Goal: Task Accomplishment & Management: Manage account settings

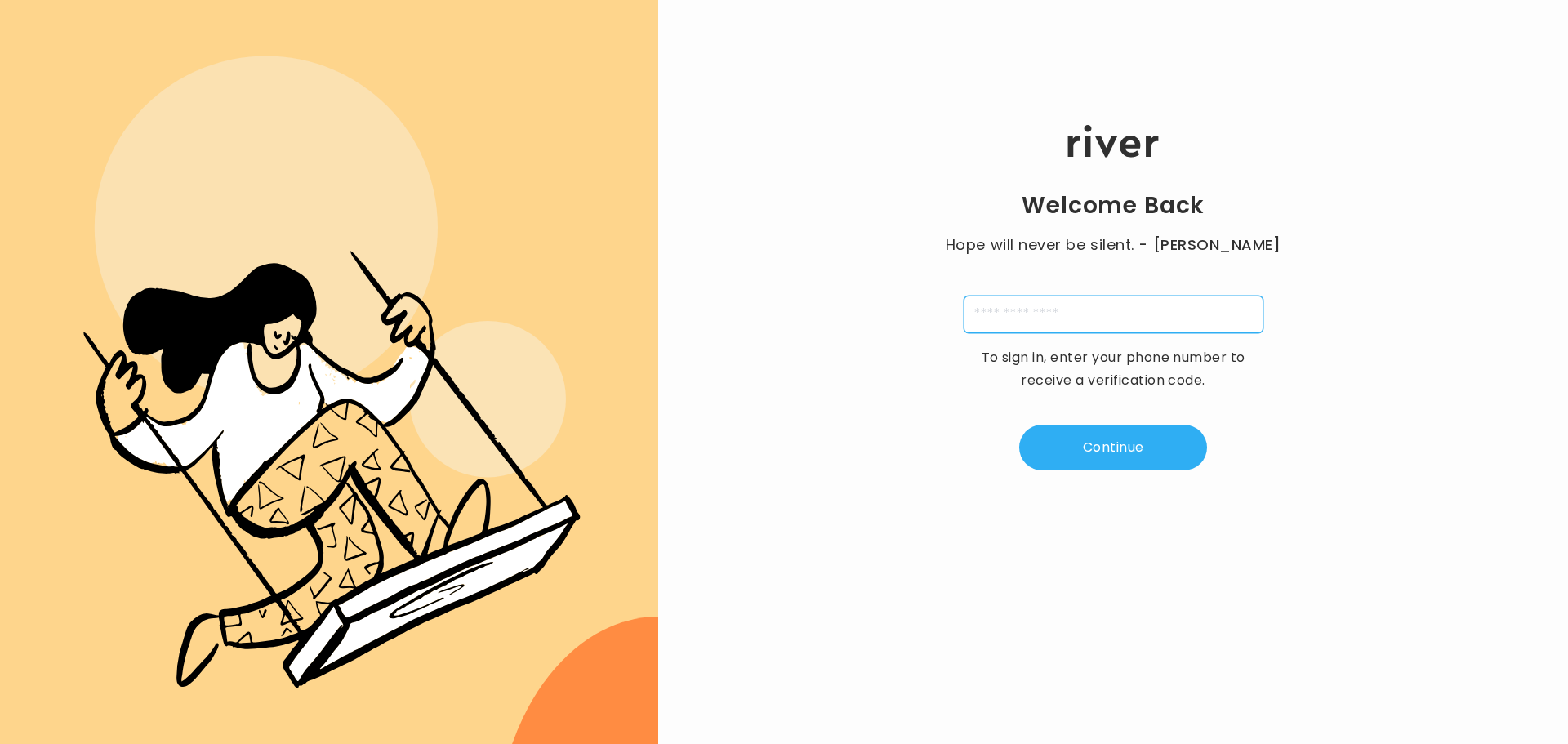
click at [1099, 302] on input "tel" at bounding box center [1113, 315] width 300 height 38
type input "**********"
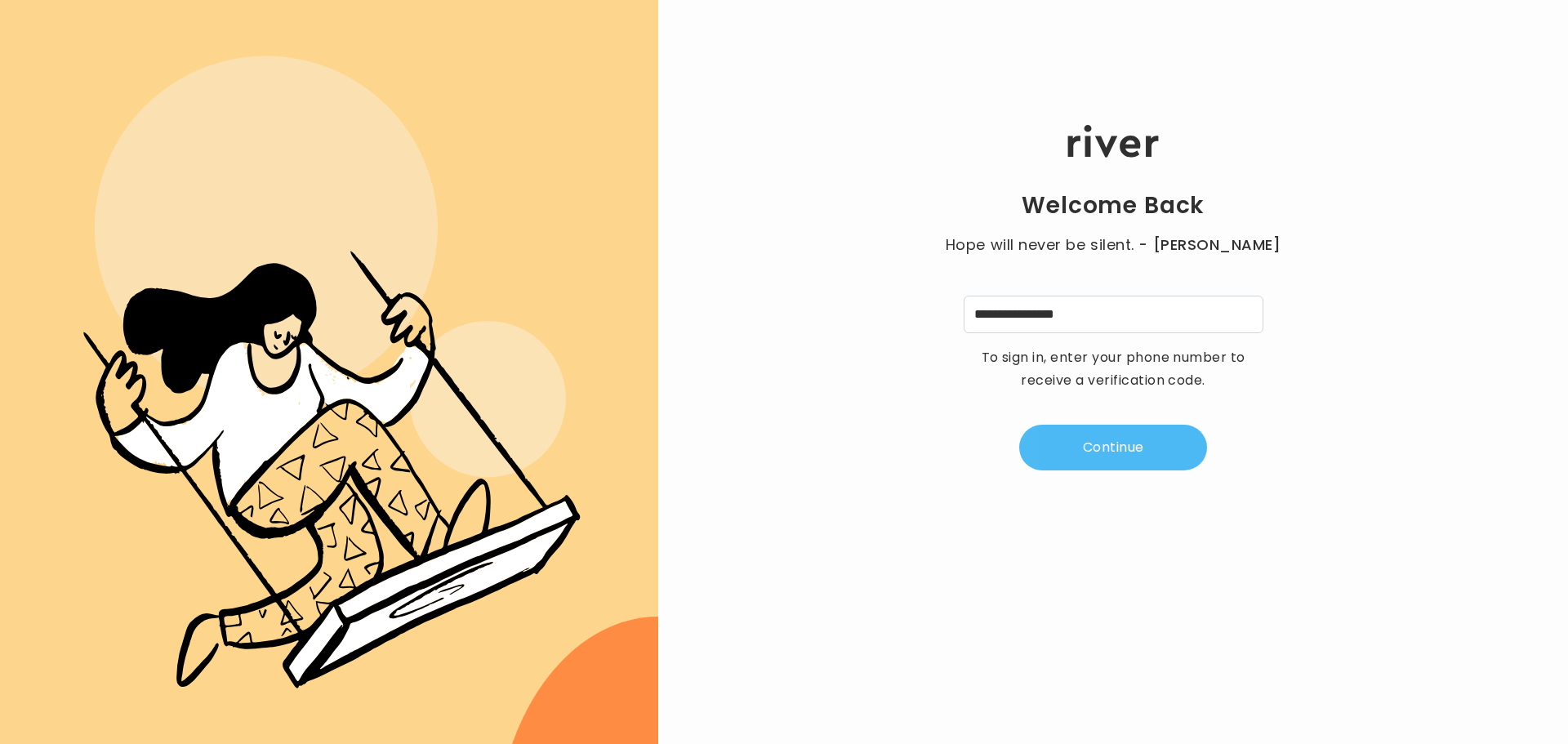
click at [1098, 439] on button "Continue" at bounding box center [1113, 447] width 188 height 46
type input "*"
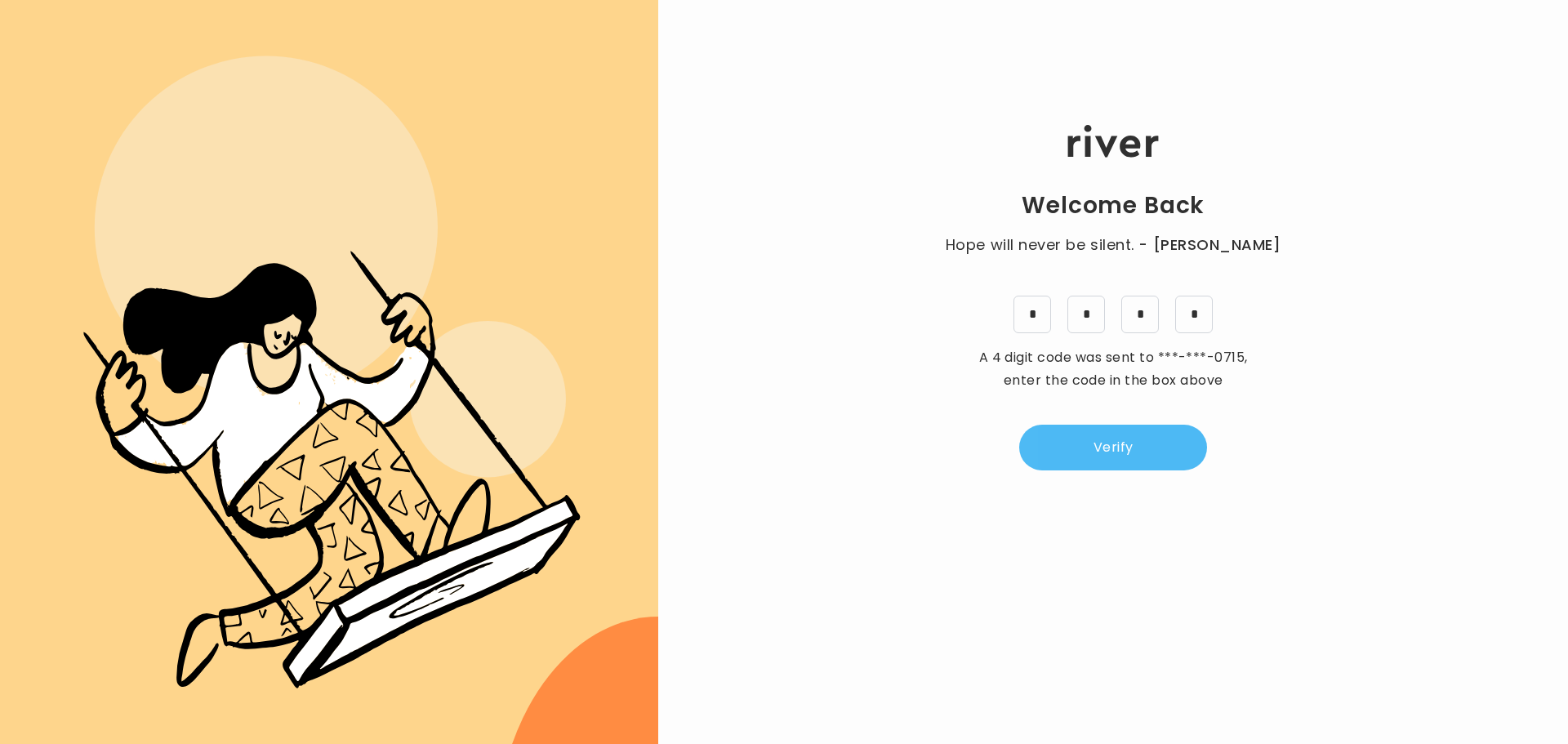
click at [1091, 451] on button "Verify" at bounding box center [1113, 447] width 188 height 46
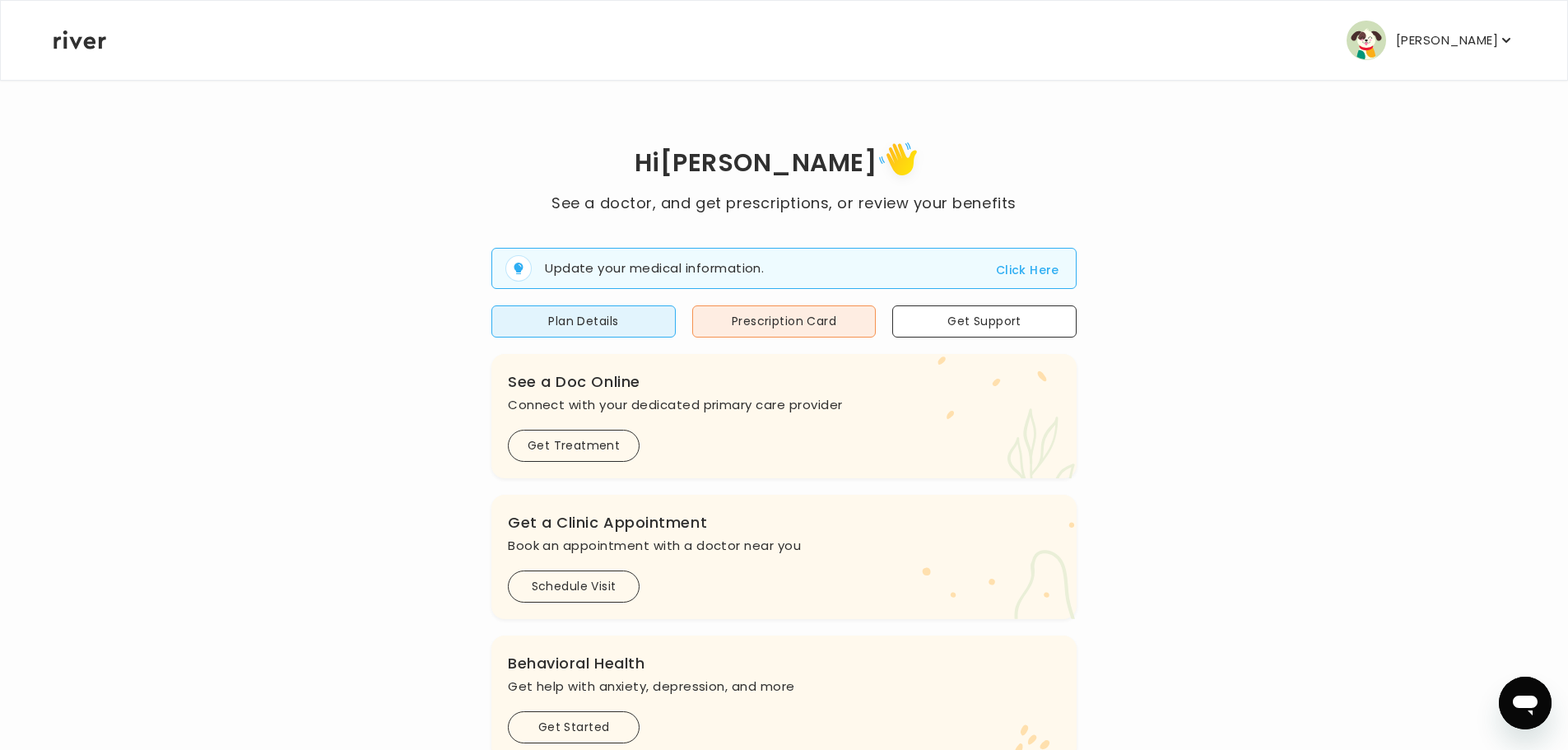
click at [1505, 40] on icon "button" at bounding box center [1506, 40] width 8 height 5
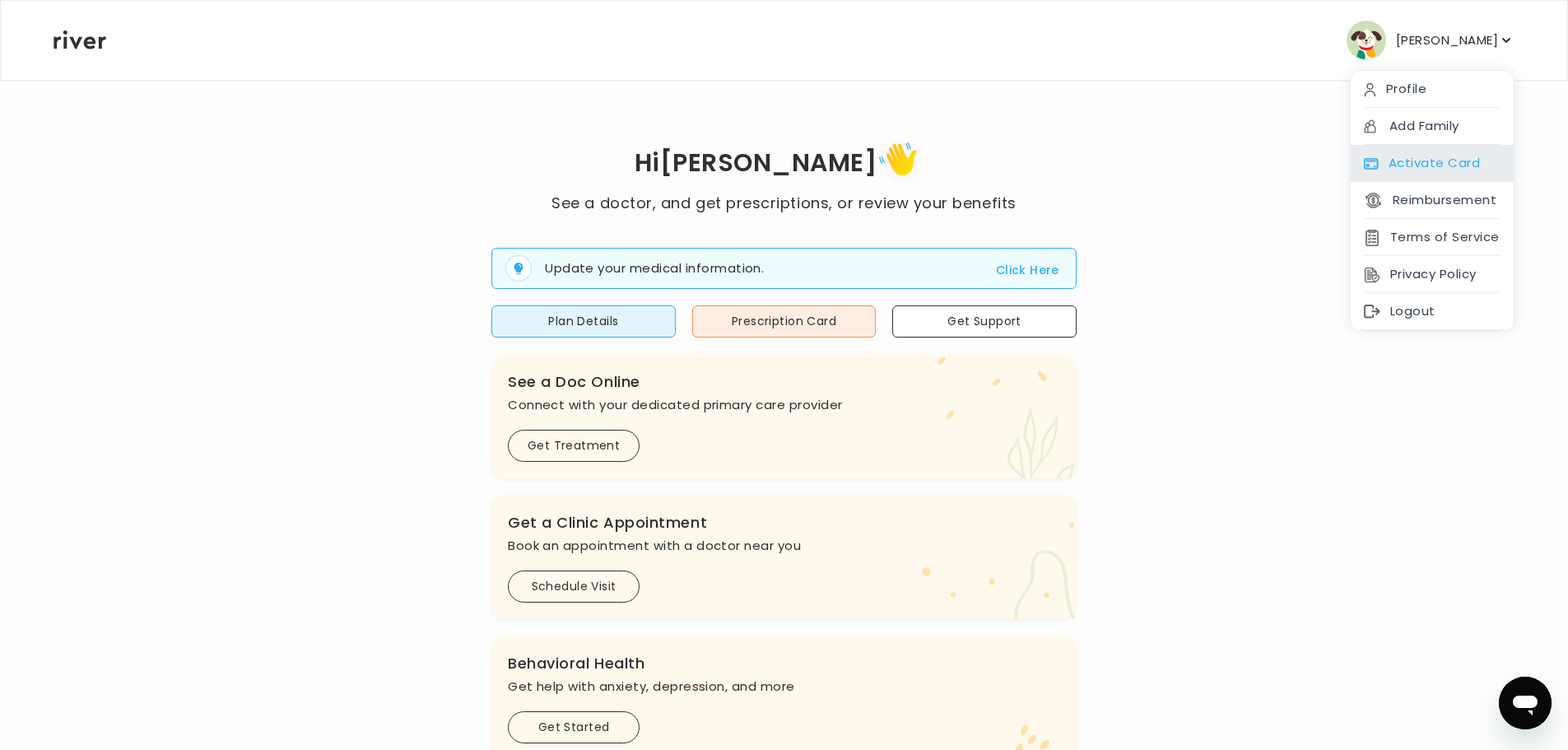
click at [1399, 170] on div "Activate Card" at bounding box center [1433, 163] width 163 height 37
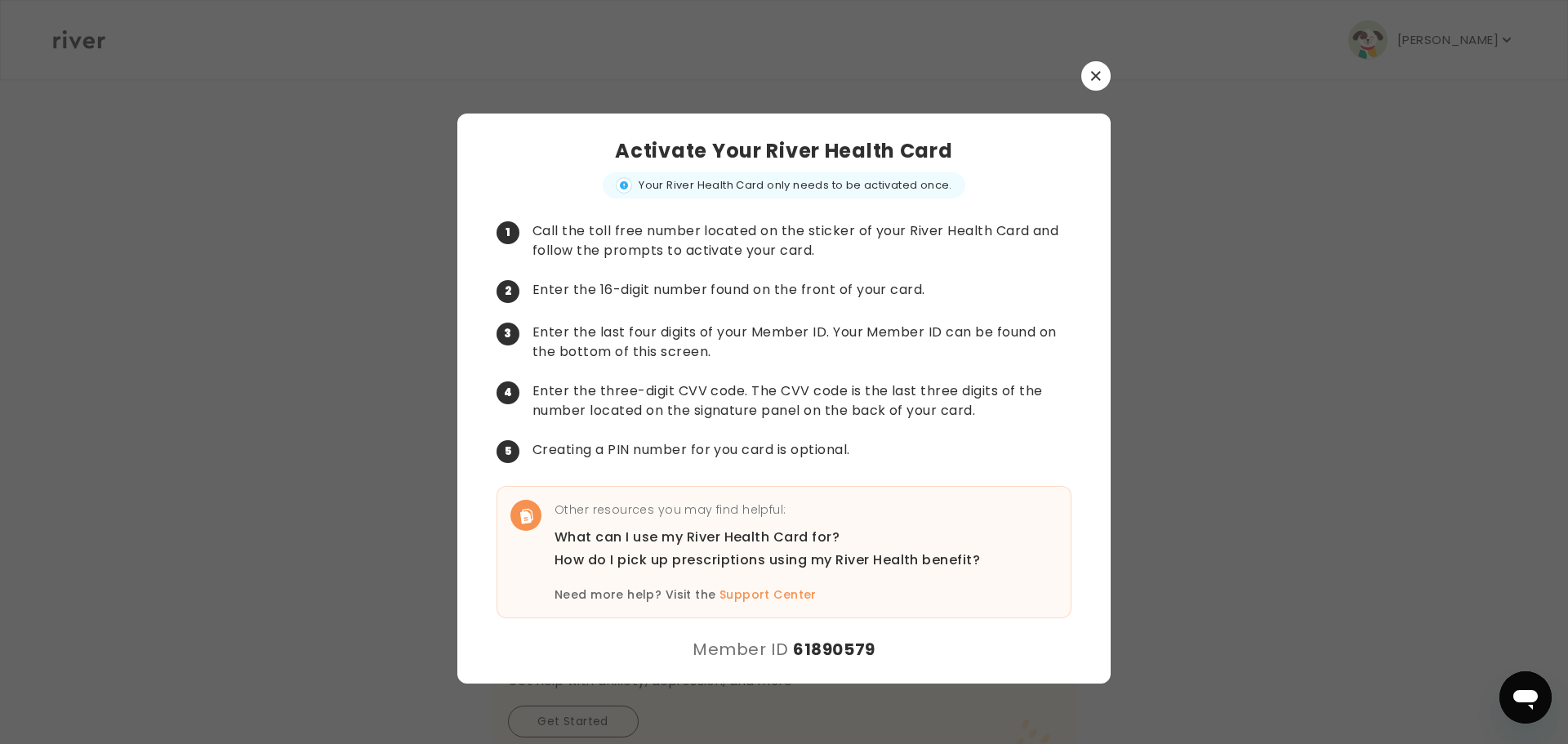
click at [1098, 83] on button "button" at bounding box center [1096, 76] width 30 height 30
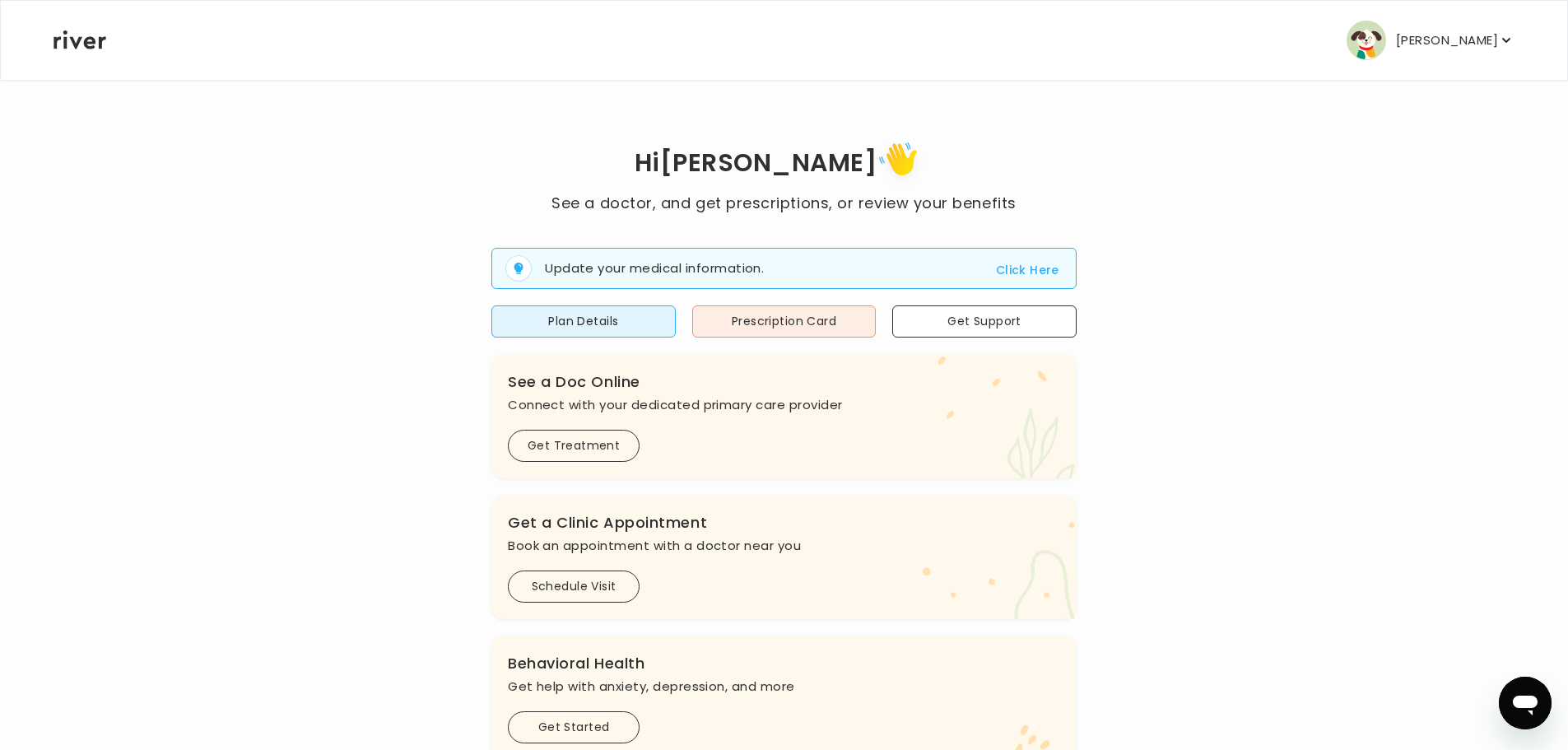
click at [1400, 43] on p "[PERSON_NAME]" at bounding box center [1446, 40] width 102 height 23
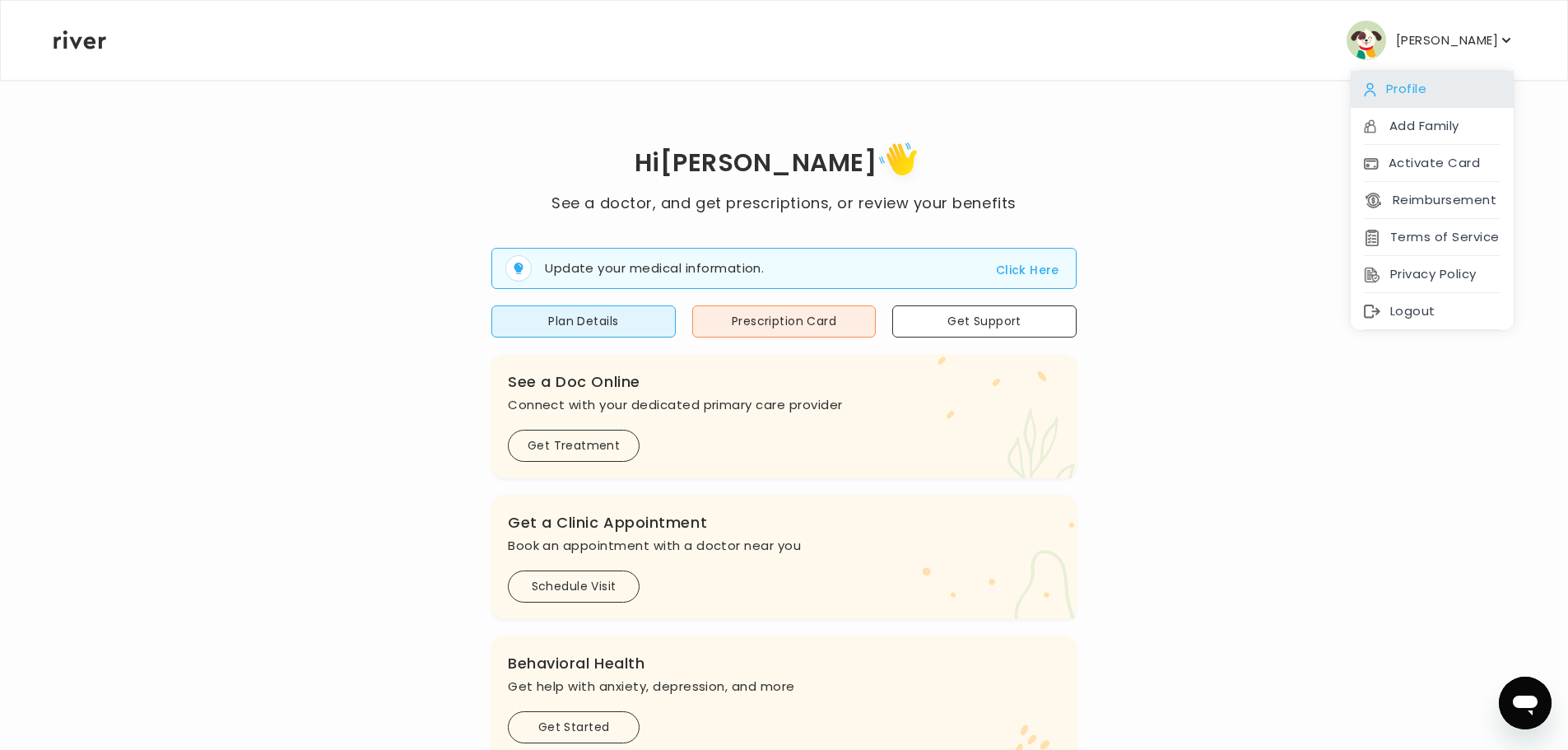
click at [1402, 89] on div "Profile" at bounding box center [1433, 89] width 163 height 37
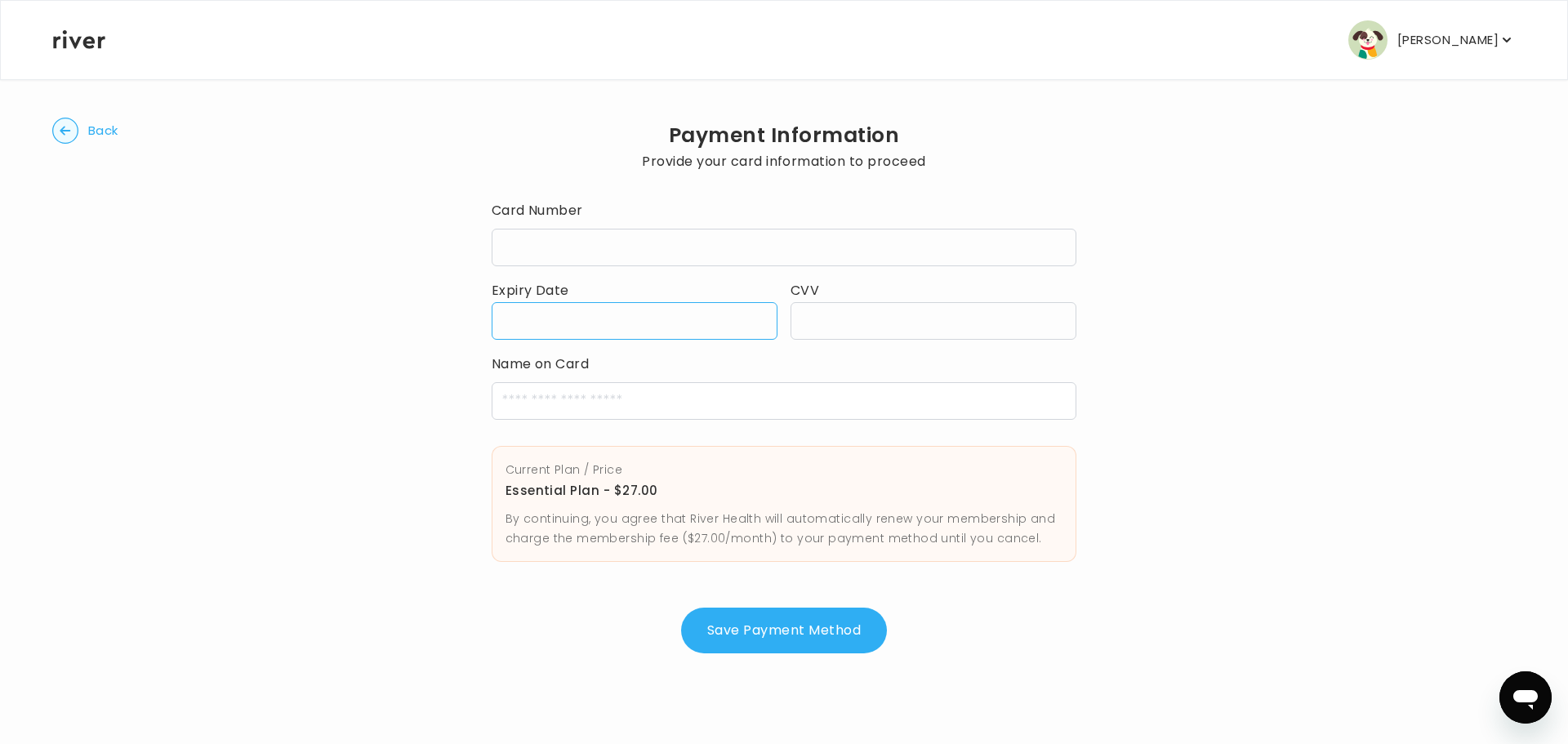
click at [830, 332] on div at bounding box center [934, 321] width 286 height 38
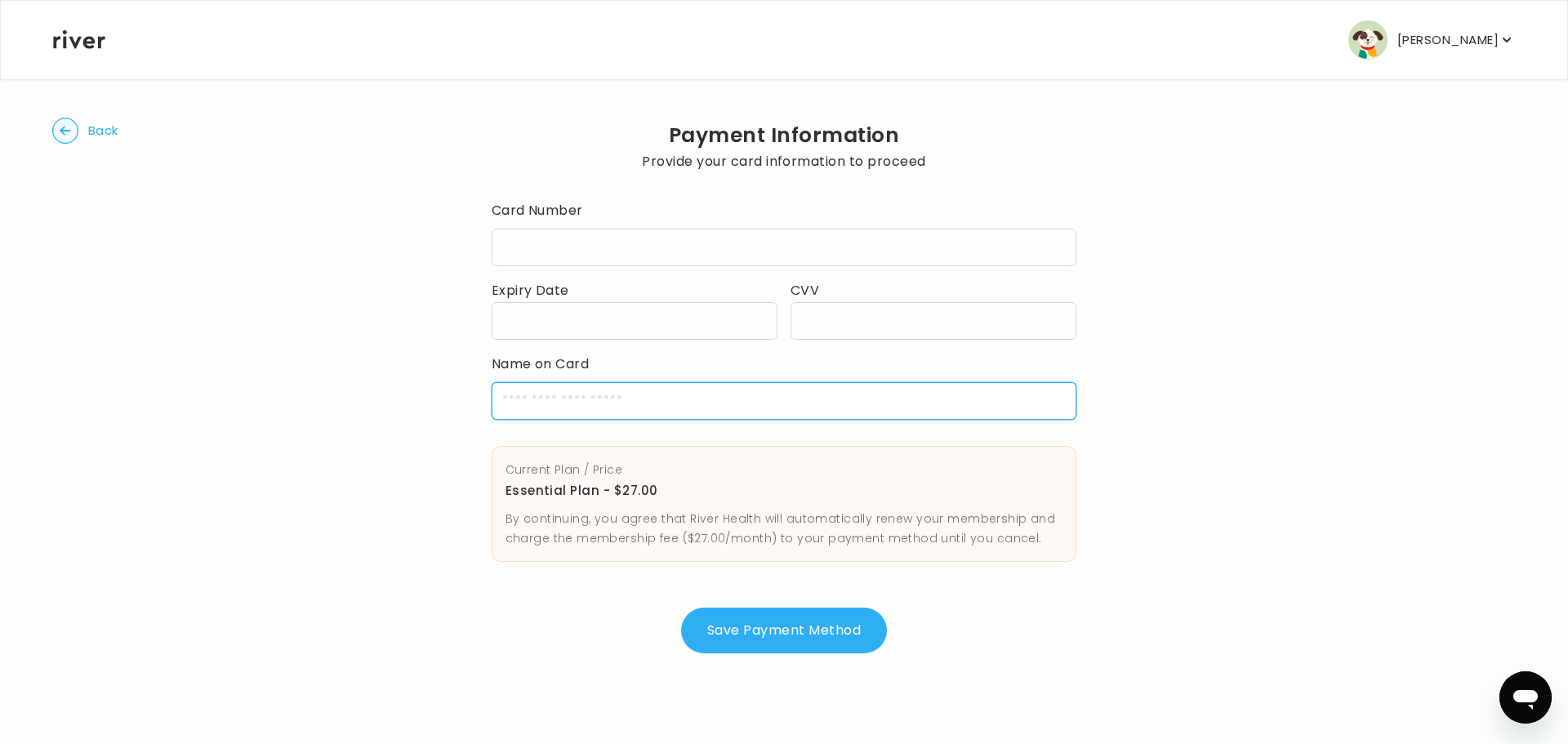
click at [773, 397] on input "cardName" at bounding box center [784, 401] width 586 height 38
type input "**********"
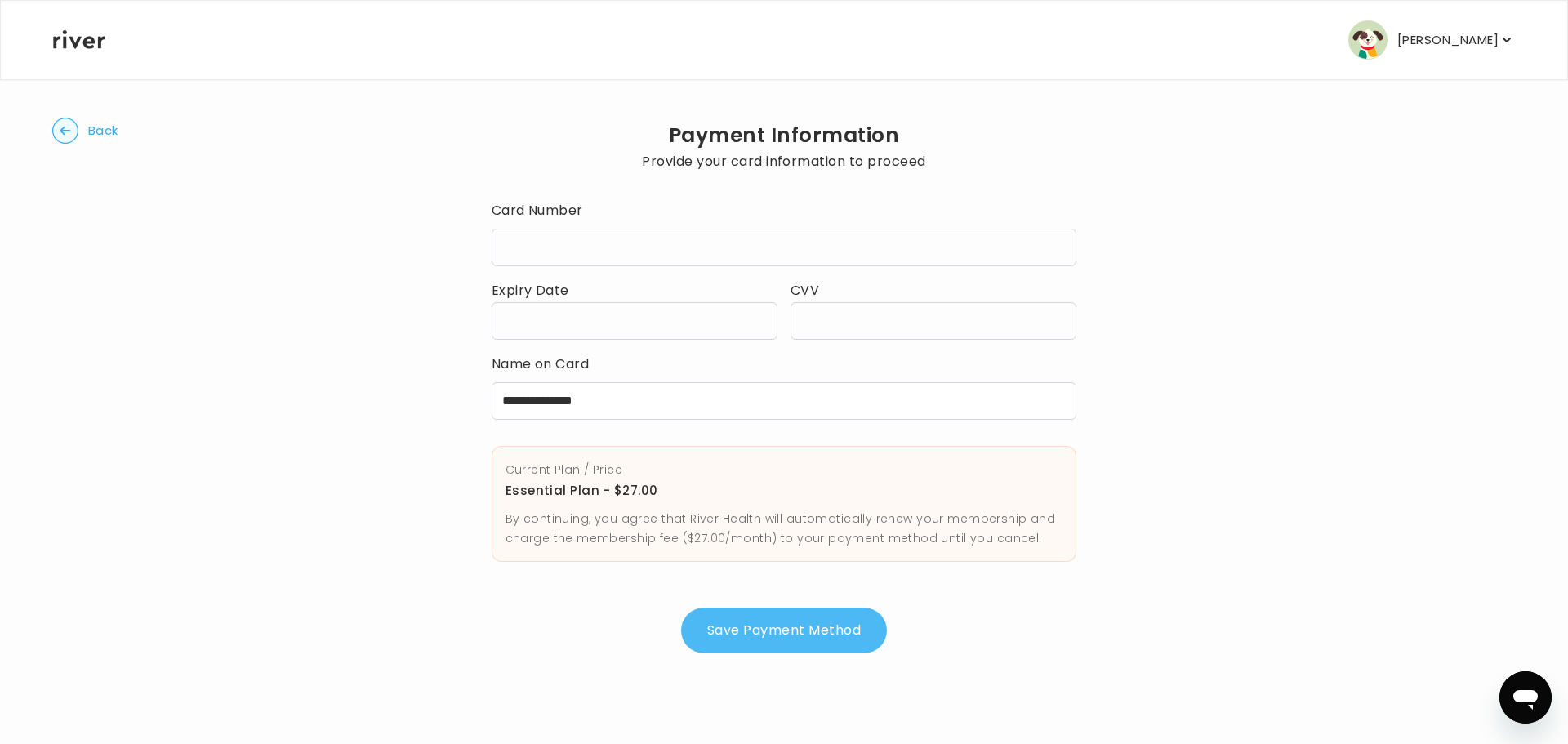
click at [772, 627] on button "Save Payment Method" at bounding box center [784, 630] width 206 height 46
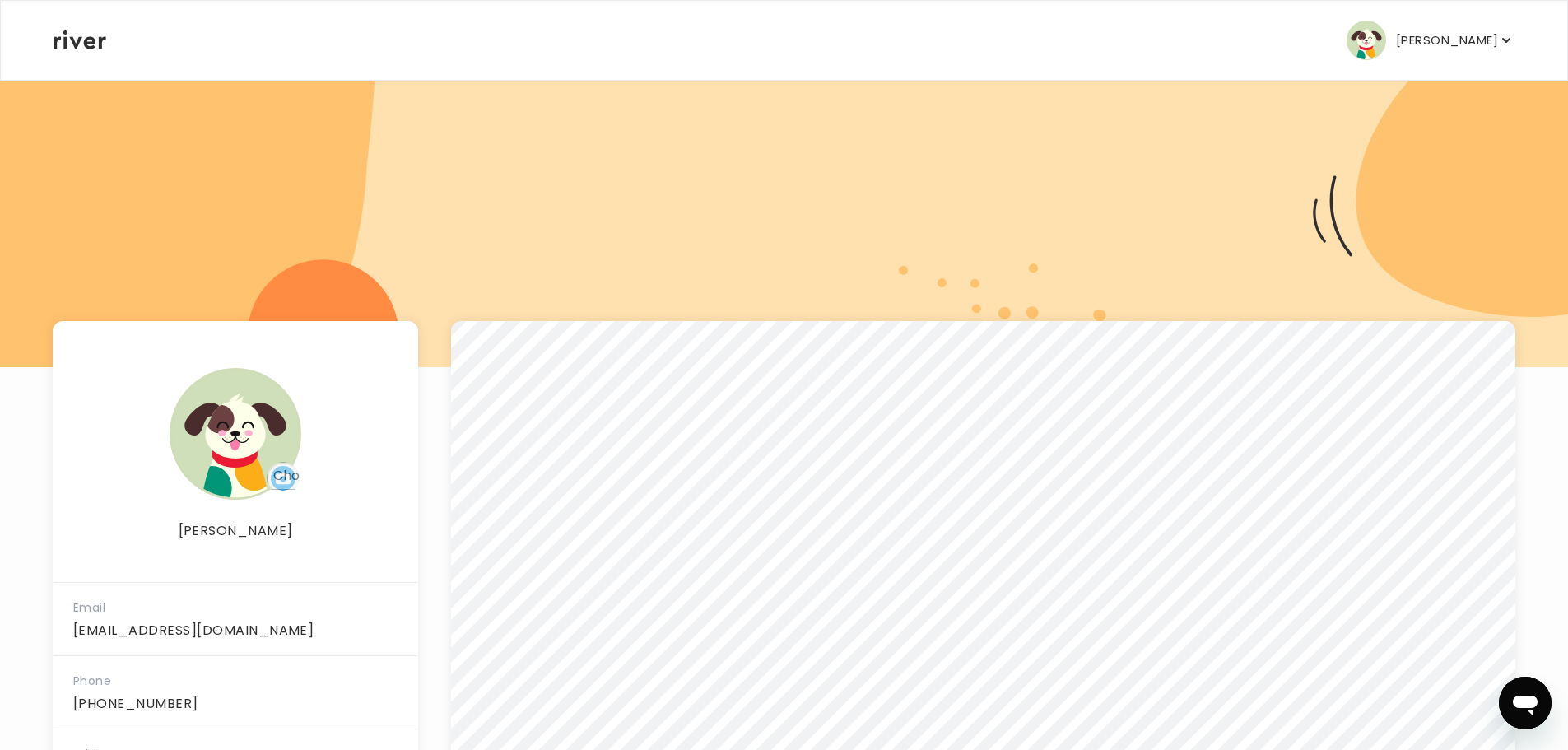
click at [1200, 194] on div at bounding box center [784, 223] width 1568 height 288
